Goal: Transaction & Acquisition: Obtain resource

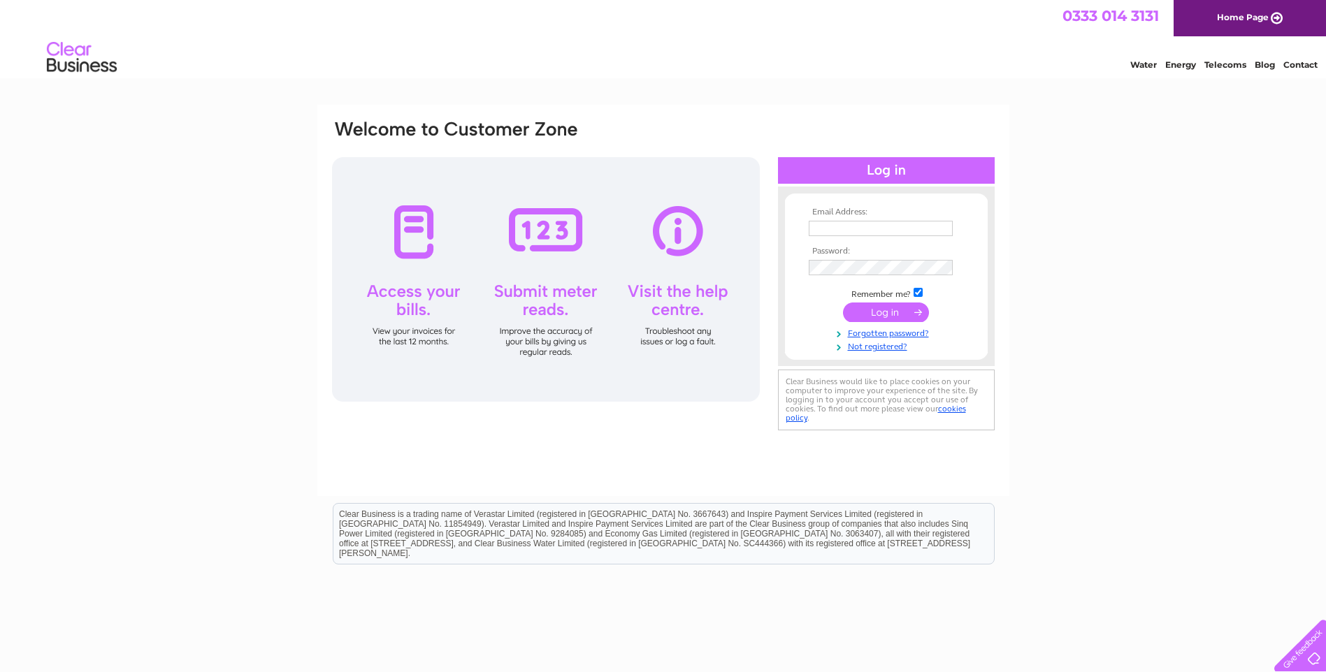
type input "ukhippo@hotmail.co.uk"
click at [884, 309] on input "submit" at bounding box center [886, 313] width 86 height 20
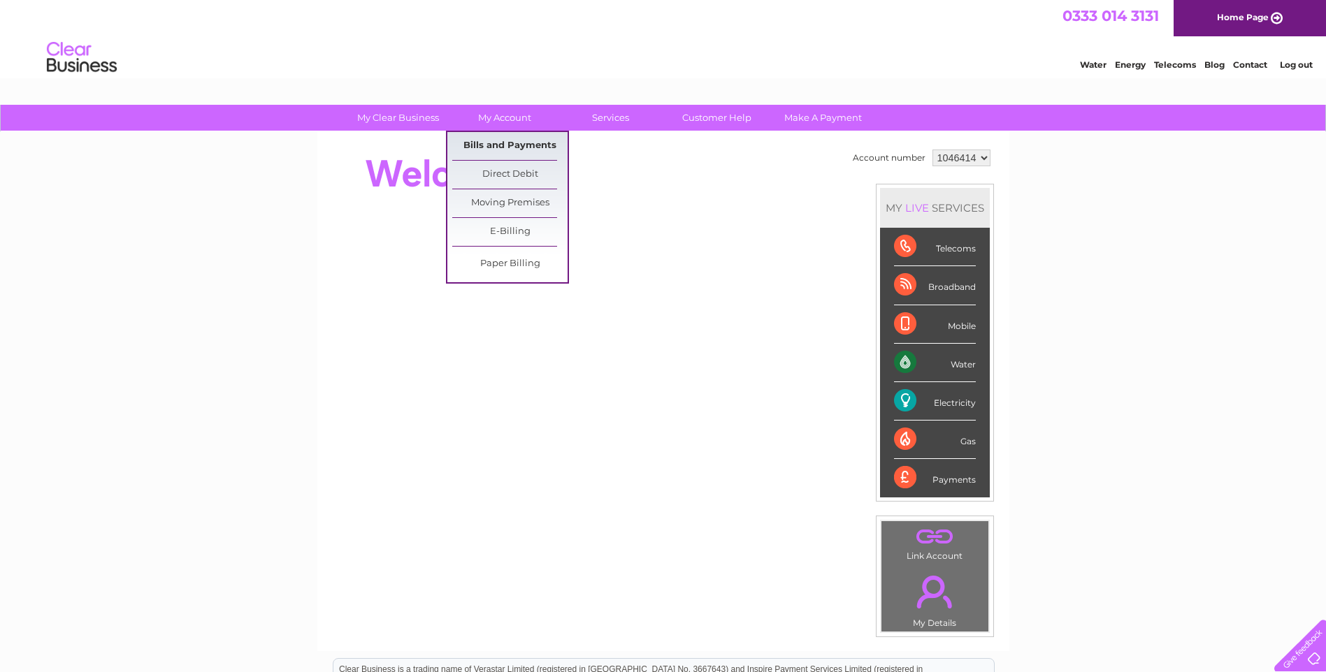
click at [510, 143] on link "Bills and Payments" at bounding box center [509, 146] width 115 height 28
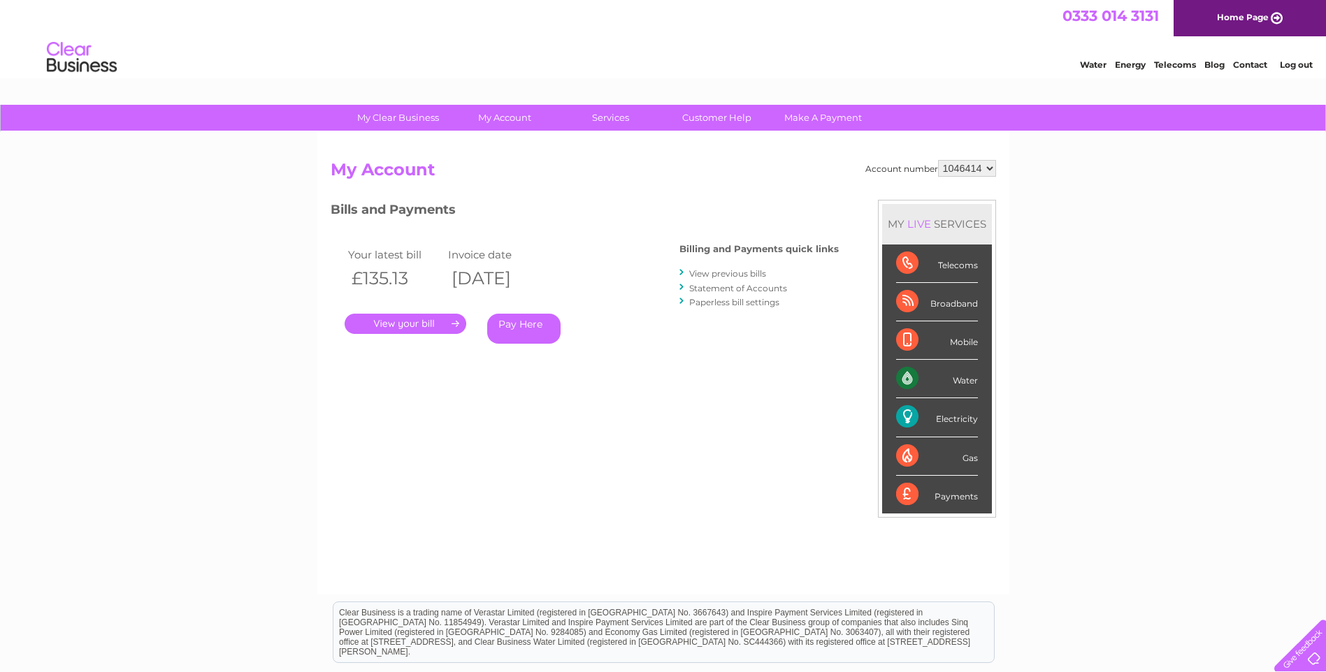
click at [414, 325] on link "." at bounding box center [406, 324] width 122 height 20
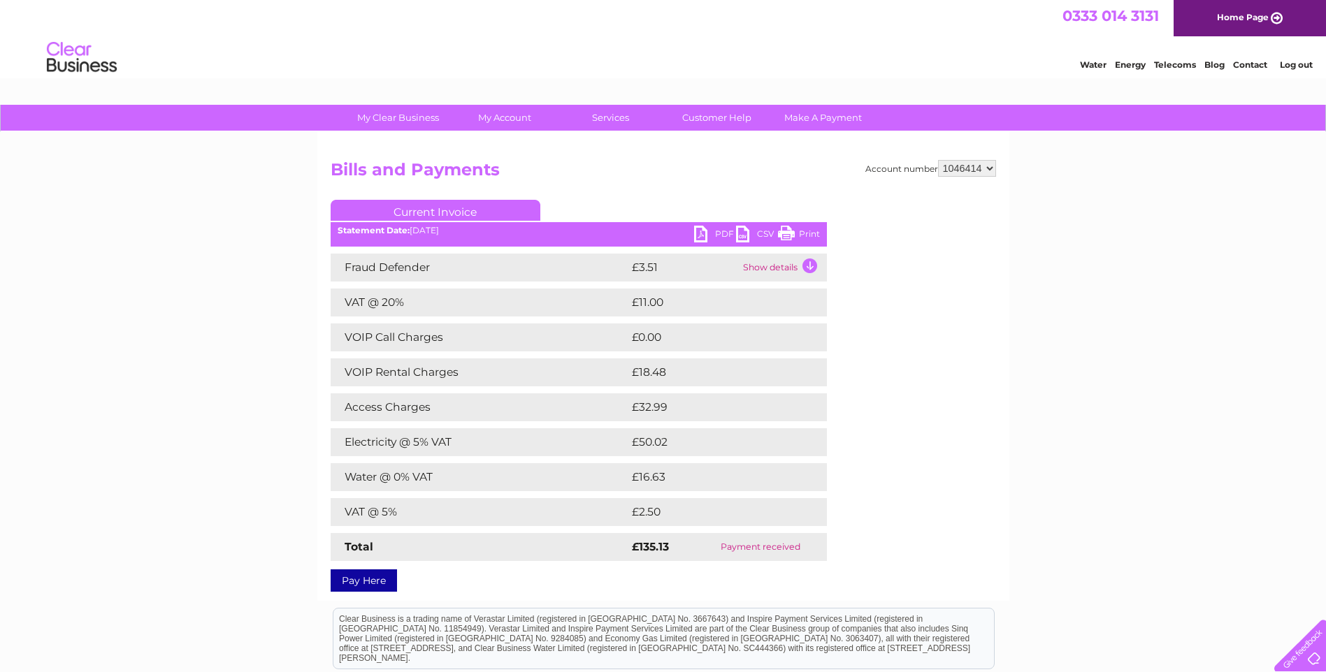
click at [715, 229] on link "PDF" at bounding box center [715, 236] width 42 height 20
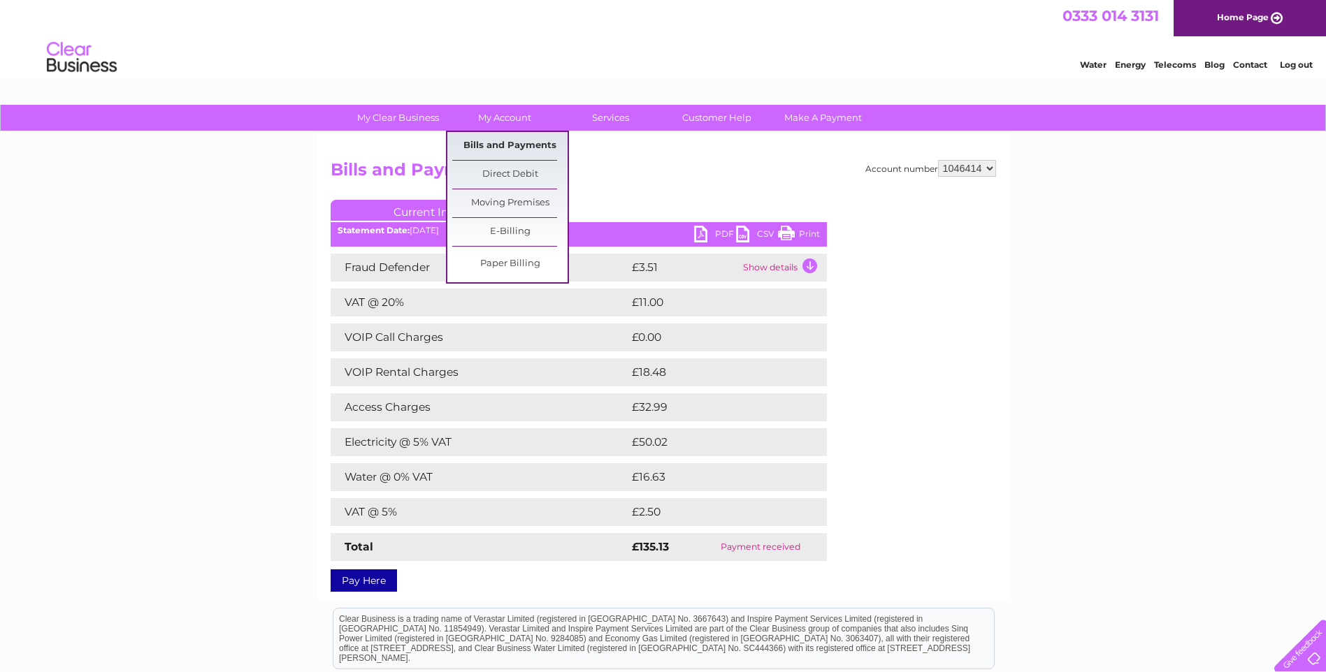
click at [514, 143] on link "Bills and Payments" at bounding box center [509, 146] width 115 height 28
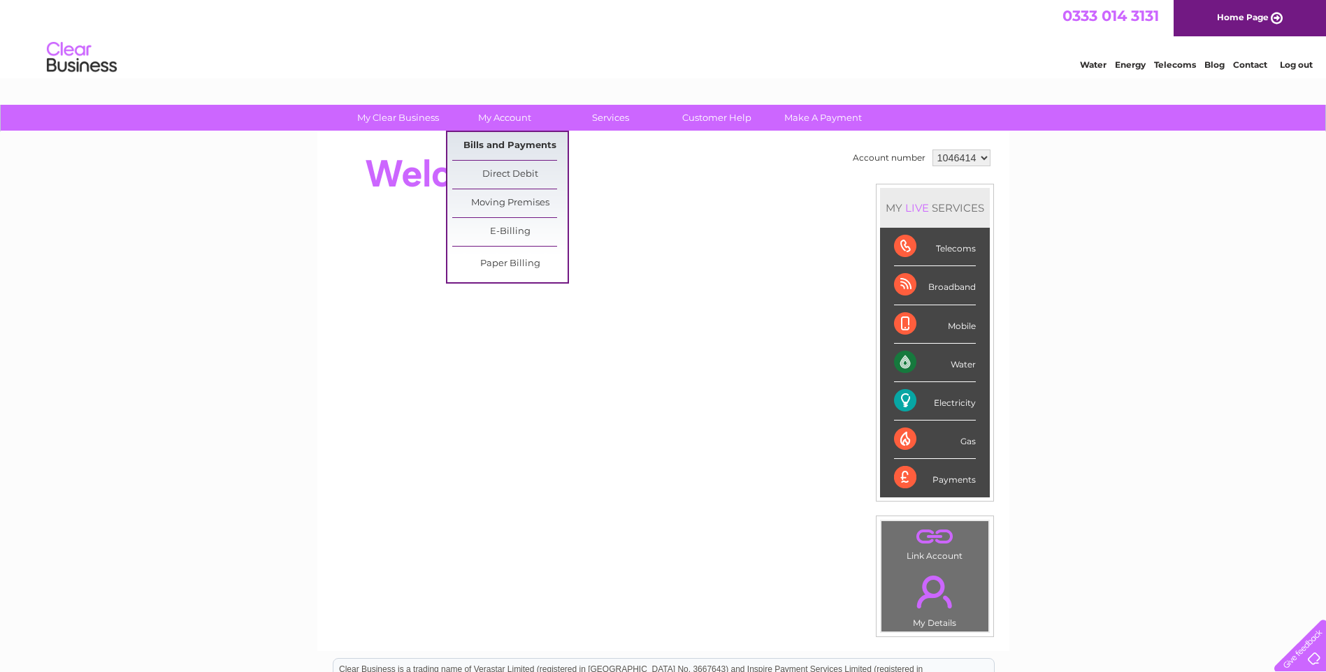
click at [512, 145] on link "Bills and Payments" at bounding box center [509, 146] width 115 height 28
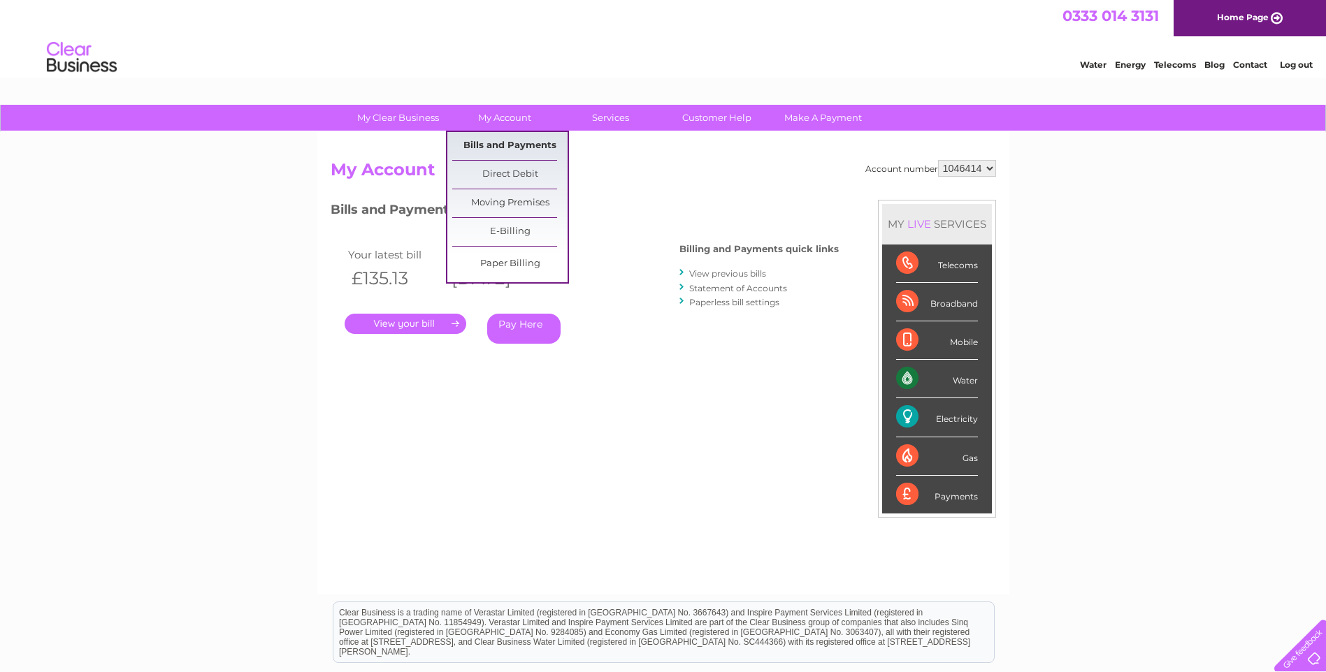
click at [523, 143] on link "Bills and Payments" at bounding box center [509, 146] width 115 height 28
